Goal: Complete application form

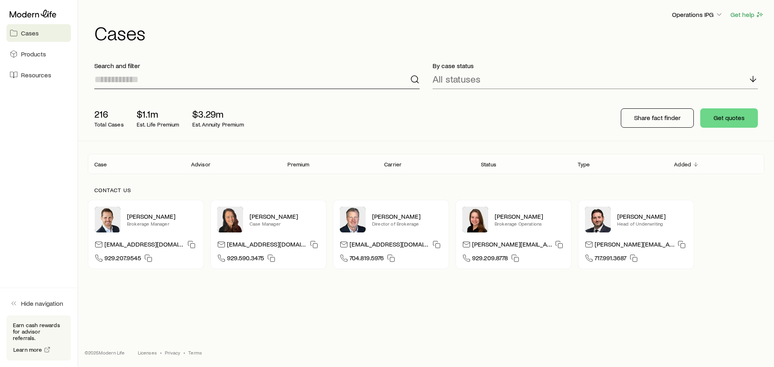
click at [230, 75] on input at bounding box center [256, 79] width 325 height 19
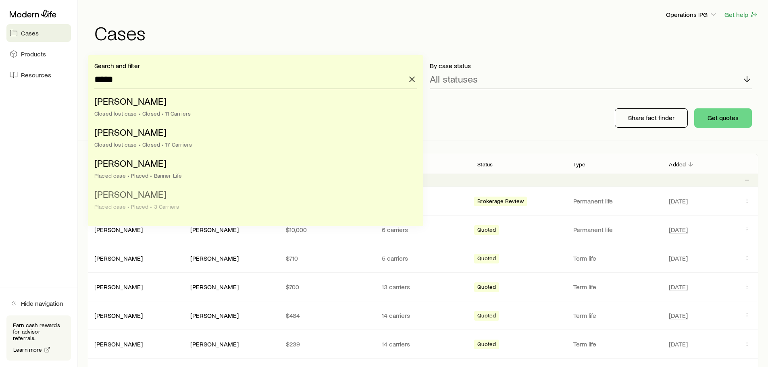
click at [165, 206] on div "Placed case • Placed • 3 Carriers" at bounding box center [252, 206] width 317 height 6
type input "**********"
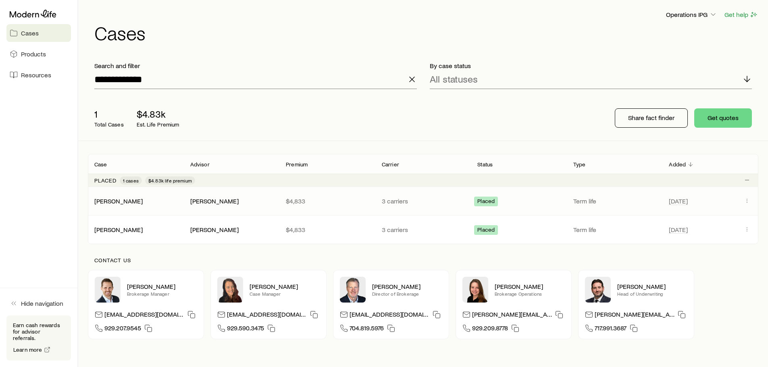
click at [531, 200] on div "Placed" at bounding box center [518, 201] width 89 height 10
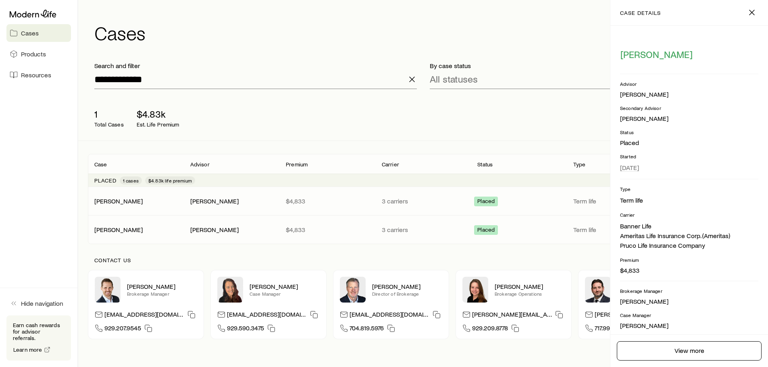
drag, startPoint x: 543, startPoint y: 199, endPoint x: 563, endPoint y: 200, distance: 20.2
click at [543, 199] on div "Placed" at bounding box center [518, 201] width 89 height 10
click at [662, 358] on link "View more" at bounding box center [688, 350] width 145 height 19
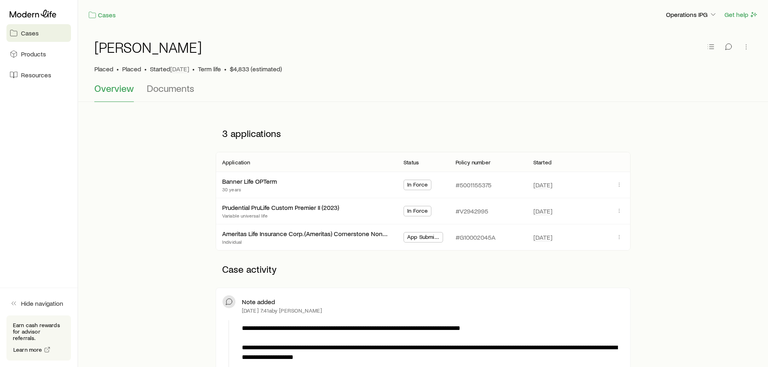
click at [423, 237] on span "App Submitted" at bounding box center [423, 238] width 32 height 8
click at [424, 237] on span "App Submitted" at bounding box center [423, 238] width 32 height 8
drag, startPoint x: 424, startPoint y: 237, endPoint x: 434, endPoint y: 239, distance: 9.8
click at [424, 237] on span "App Submitted" at bounding box center [423, 238] width 32 height 8
click at [619, 235] on icon "button" at bounding box center [619, 237] width 6 height 6
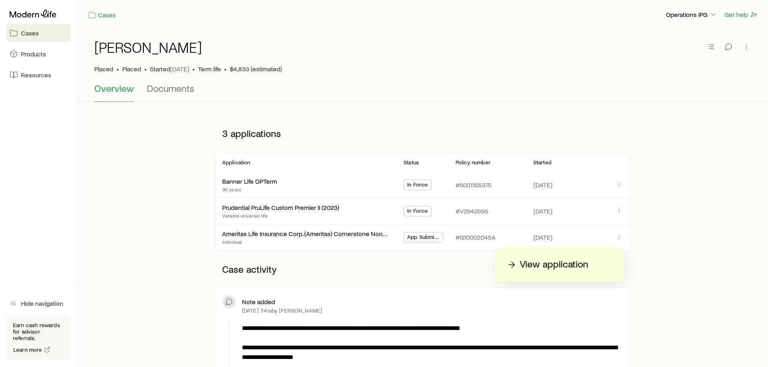
click at [460, 264] on p "Case activity" at bounding box center [423, 269] width 415 height 24
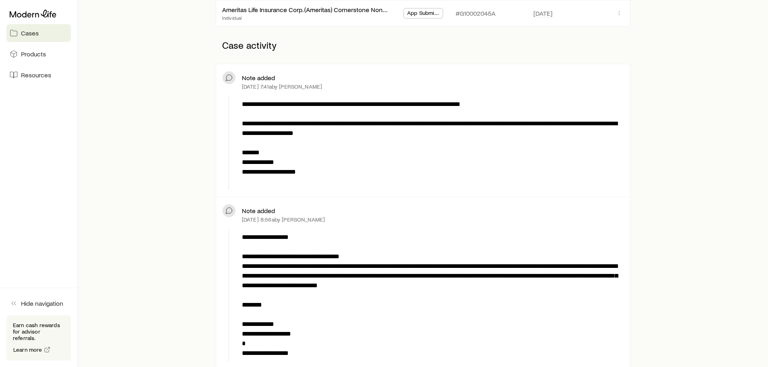
scroll to position [242, 0]
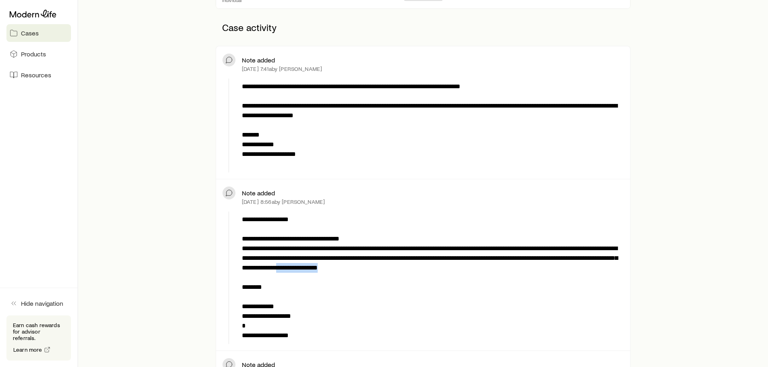
drag, startPoint x: 455, startPoint y: 267, endPoint x: 390, endPoint y: 264, distance: 65.8
click at [390, 264] on p "**********" at bounding box center [431, 278] width 378 height 126
click at [385, 156] on p "**********" at bounding box center [431, 125] width 378 height 87
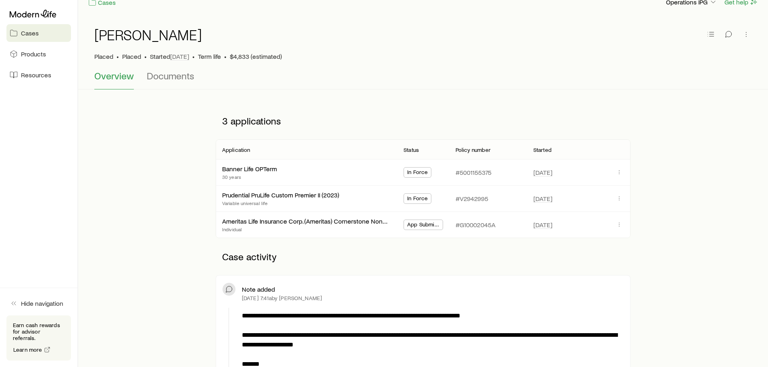
scroll to position [0, 0]
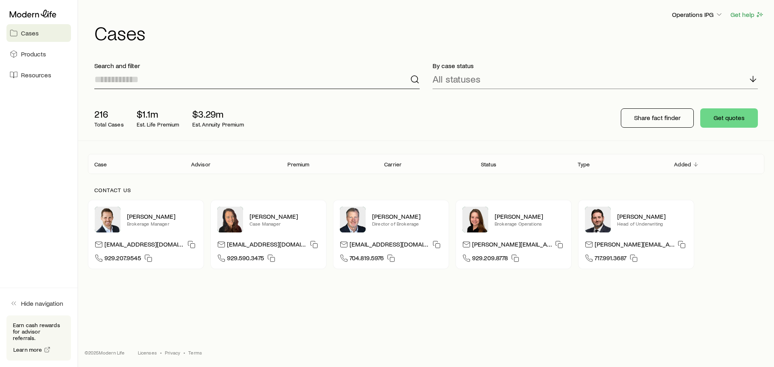
click at [259, 81] on input at bounding box center [256, 79] width 325 height 19
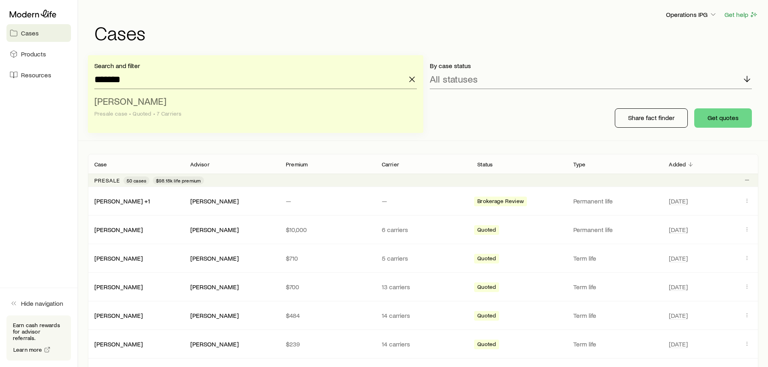
click at [209, 99] on li "Gambino, Albert Presale case • Quoted • 7 Carriers" at bounding box center [252, 107] width 317 height 31
type input "**********"
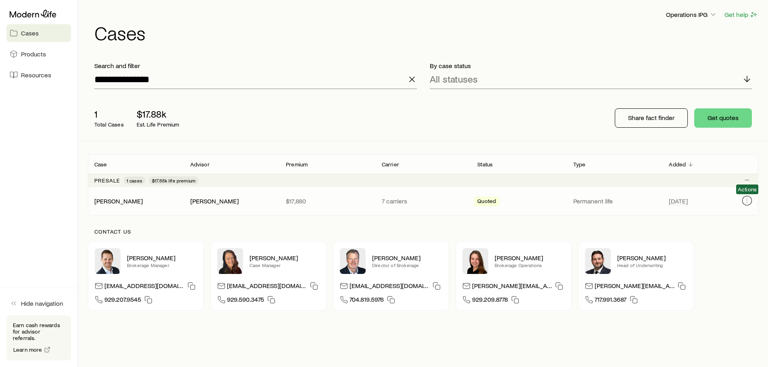
click at [746, 200] on icon "Client cases" at bounding box center [746, 200] width 6 height 6
click at [494, 199] on span "Quoted" at bounding box center [486, 202] width 19 height 8
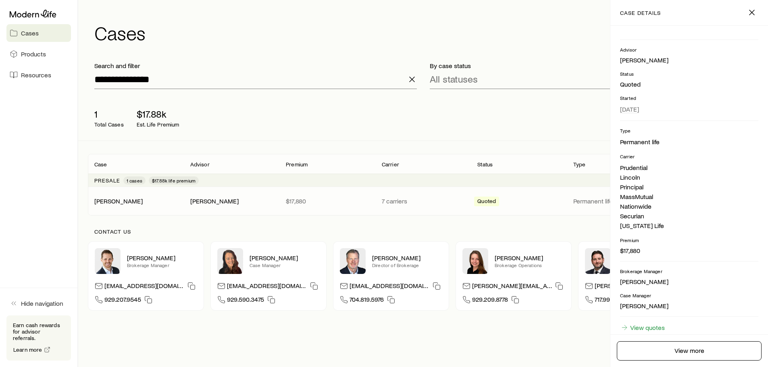
scroll to position [77, 0]
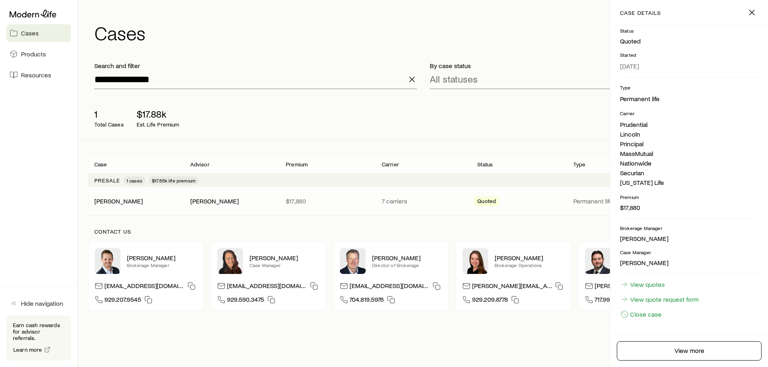
click at [547, 202] on div "Quoted" at bounding box center [518, 201] width 89 height 10
click at [513, 199] on div "Quoted" at bounding box center [518, 201] width 89 height 10
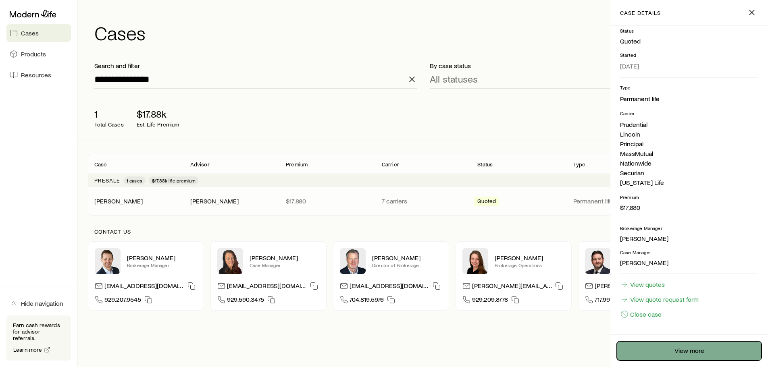
click at [660, 351] on link "View more" at bounding box center [688, 350] width 145 height 19
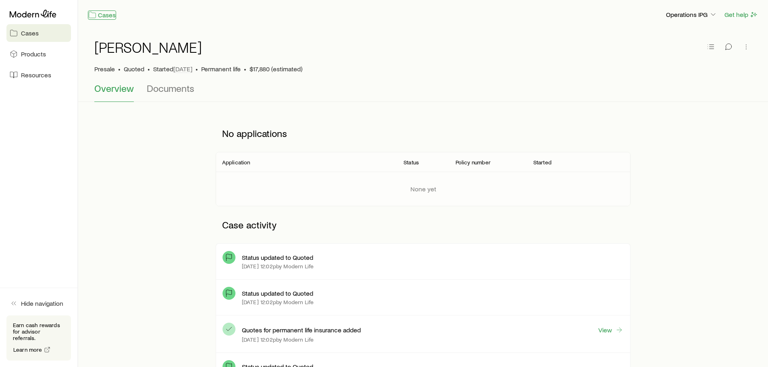
click at [99, 16] on link "Cases" at bounding box center [102, 14] width 28 height 9
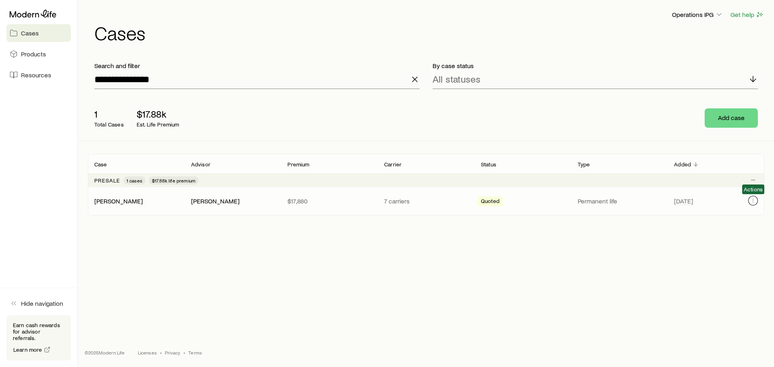
click at [753, 199] on icon "Client cases" at bounding box center [752, 200] width 6 height 6
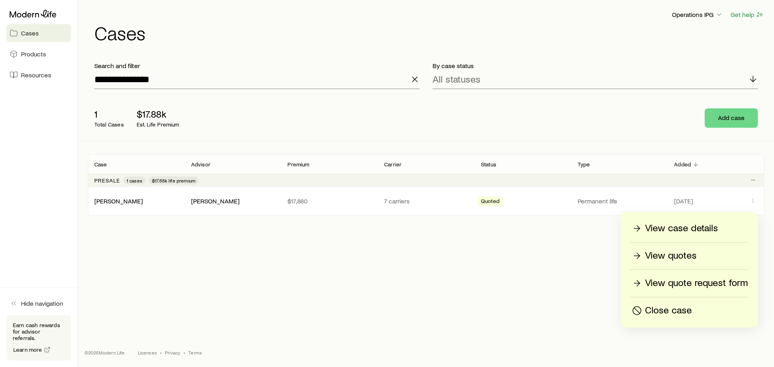
click at [677, 255] on p "View quotes" at bounding box center [671, 255] width 52 height 13
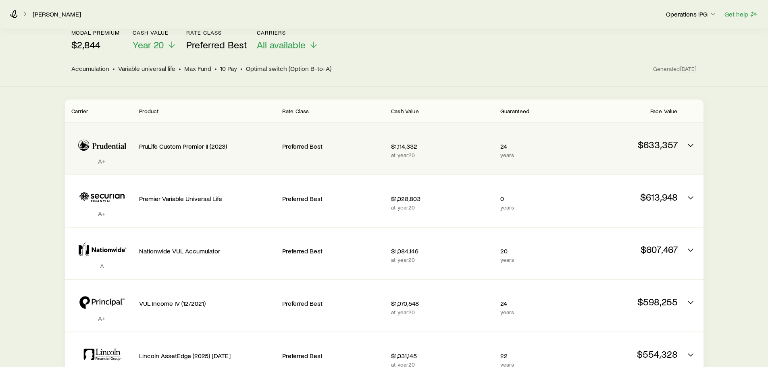
scroll to position [81, 0]
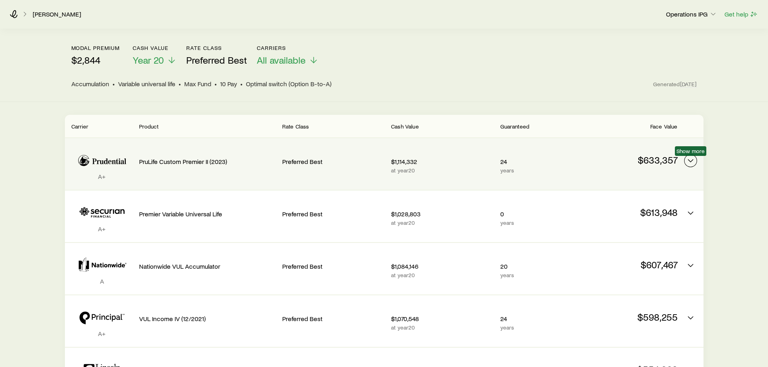
click at [689, 162] on icon "Permanent quotes" at bounding box center [690, 161] width 10 height 10
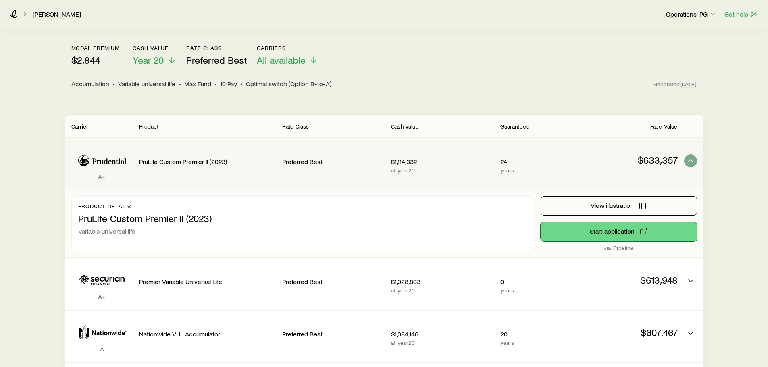
click at [619, 231] on button "Start application" at bounding box center [618, 231] width 156 height 19
